Goal: Find specific page/section: Find specific page/section

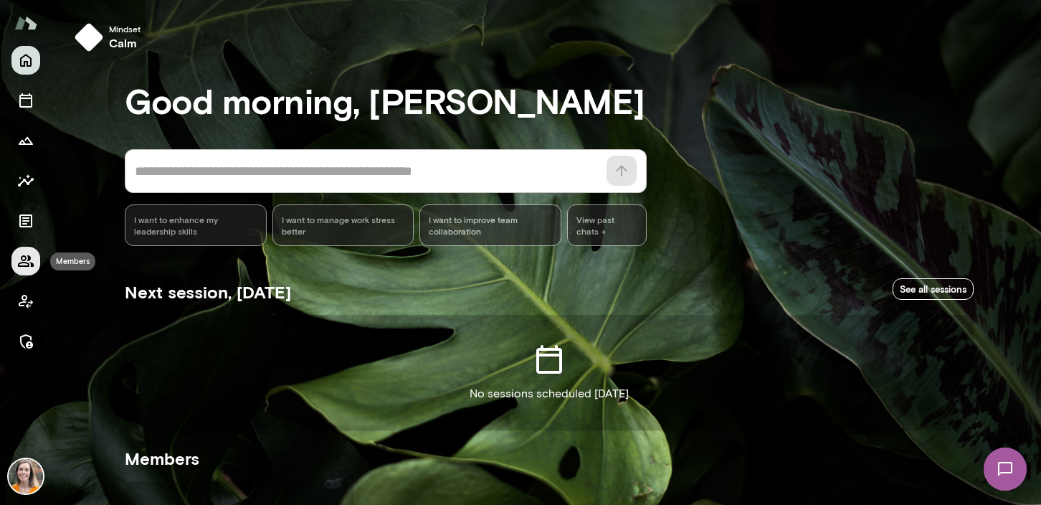
click at [24, 260] on icon "Members" at bounding box center [26, 260] width 16 height 11
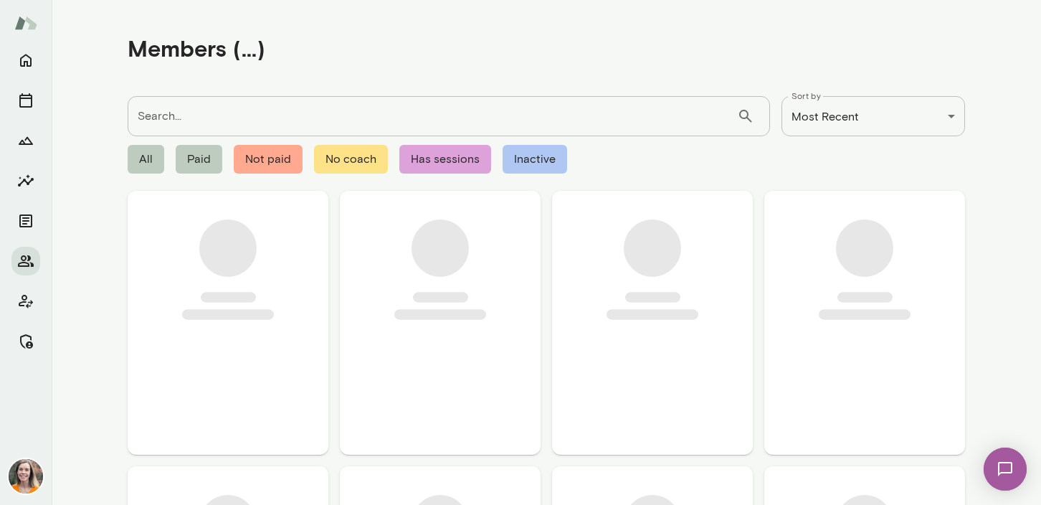
click at [186, 118] on input "Search..." at bounding box center [433, 116] width 610 height 40
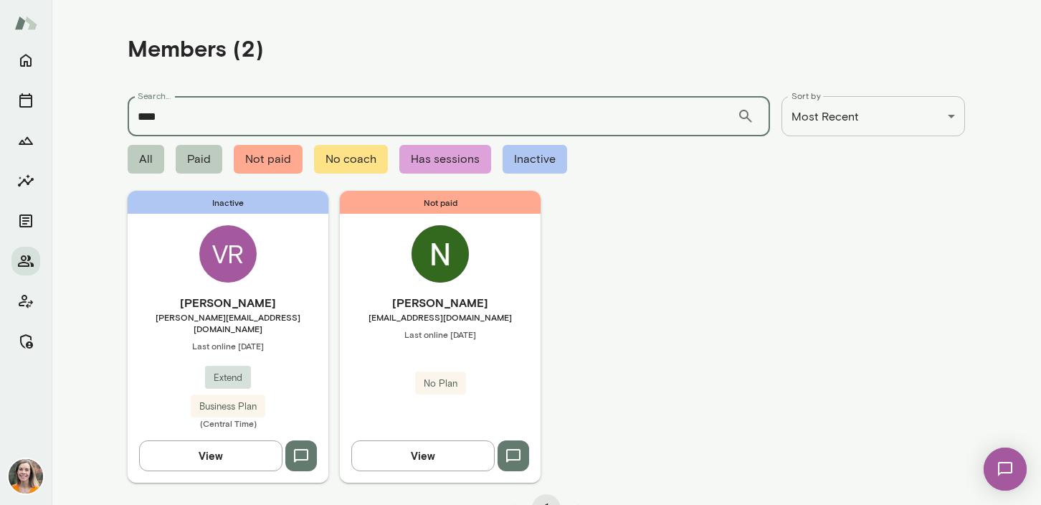
type input "****"
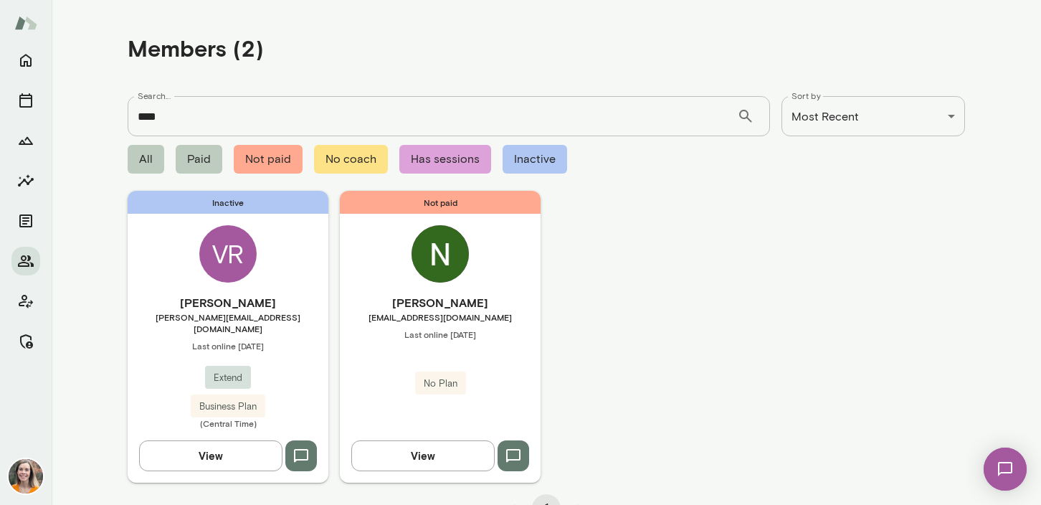
click at [291, 316] on span "[PERSON_NAME][EMAIL_ADDRESS][DOMAIN_NAME]" at bounding box center [228, 322] width 201 height 23
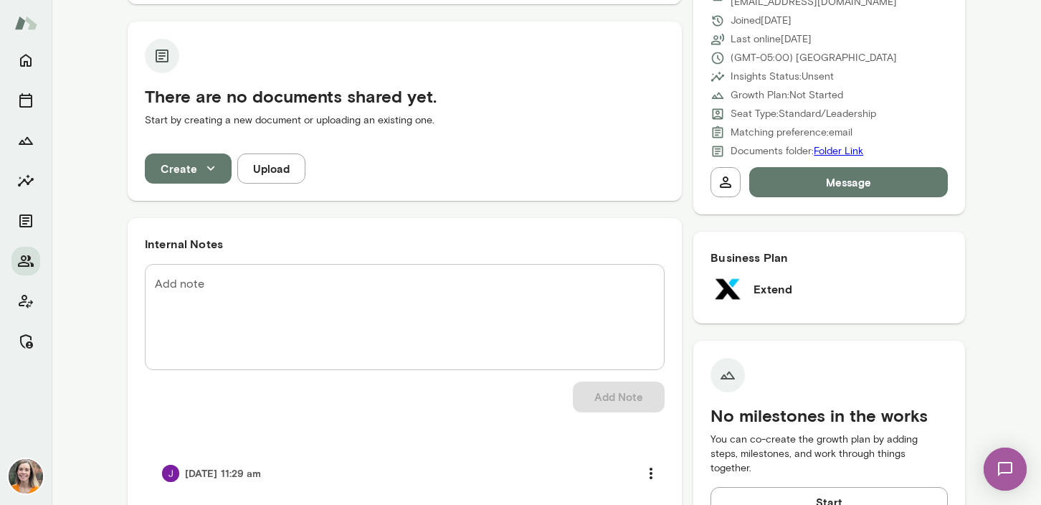
scroll to position [685, 0]
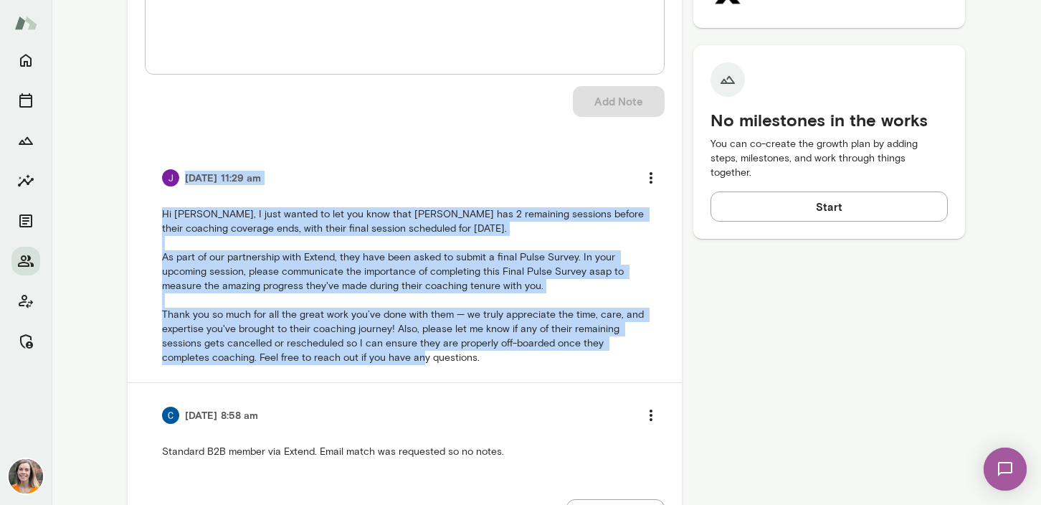
drag, startPoint x: 482, startPoint y: 358, endPoint x: 151, endPoint y: 177, distance: 376.8
click at [151, 177] on li "[DATE] 11:29 am Hi [PERSON_NAME], I just wanted to let you know that [PERSON_NA…" at bounding box center [405, 264] width 520 height 237
copy div "[DATE] 11:29 am Hi [PERSON_NAME], I just wanted to let you know that [PERSON_NA…"
